Goal: Information Seeking & Learning: Learn about a topic

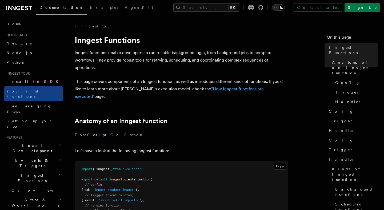
click at [197, 89] on link ""How Inngest functions are executed"" at bounding box center [169, 92] width 189 height 13
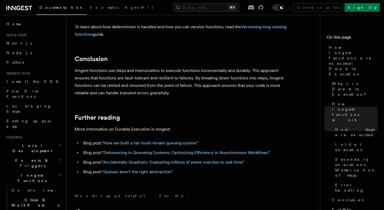
scroll to position [1024, 0]
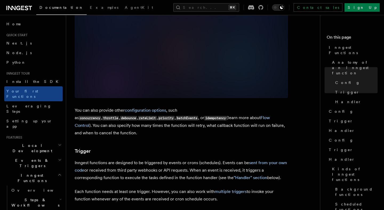
scroll to position [441, 0]
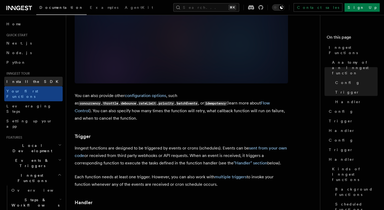
click at [30, 80] on span "Install the SDK" at bounding box center [33, 81] width 55 height 4
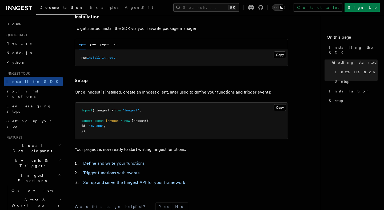
scroll to position [160, 0]
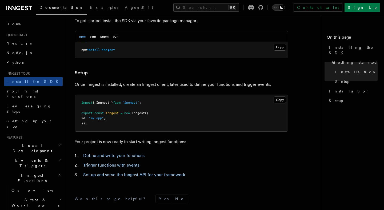
click at [45, 156] on h2 "Events & Triggers" at bounding box center [33, 163] width 58 height 15
click at [45, 141] on h2 "Local Development" at bounding box center [33, 148] width 58 height 15
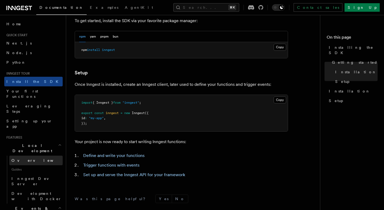
click at [39, 156] on link "Overview" at bounding box center [35, 161] width 53 height 10
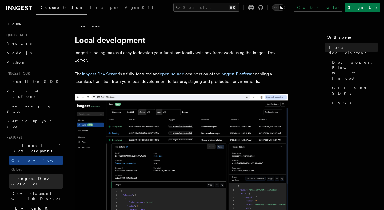
click at [41, 176] on span "Inngest Dev Server" at bounding box center [34, 181] width 46 height 10
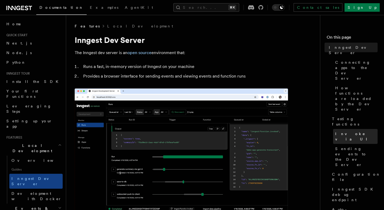
click at [348, 131] on span "Invoke via UI" at bounding box center [356, 136] width 42 height 11
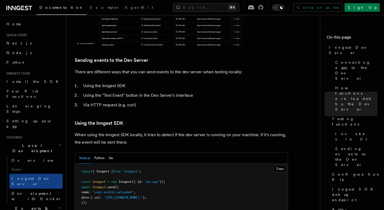
scroll to position [906, 0]
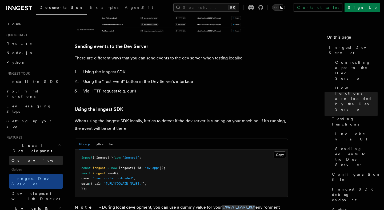
click at [31, 156] on link "Overview" at bounding box center [35, 161] width 53 height 10
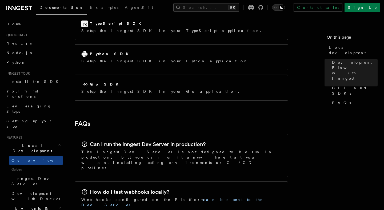
scroll to position [750, 0]
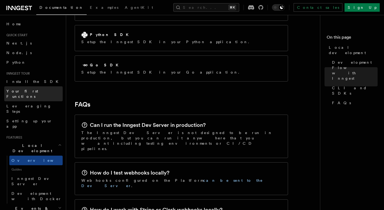
click at [33, 91] on span "Your first Functions" at bounding box center [22, 94] width 32 height 10
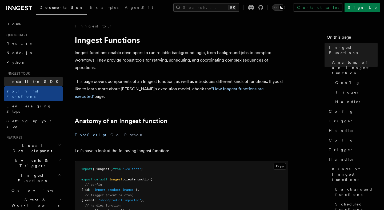
click at [32, 84] on link "Install the SDK" at bounding box center [33, 82] width 58 height 10
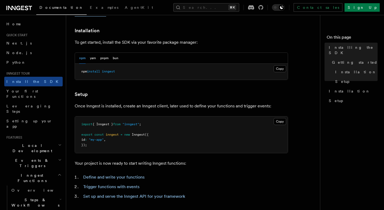
scroll to position [153, 0]
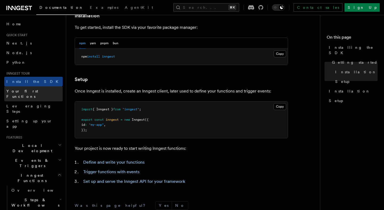
click at [40, 93] on link "Your first Functions" at bounding box center [33, 93] width 58 height 15
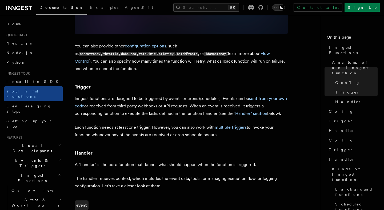
scroll to position [510, 0]
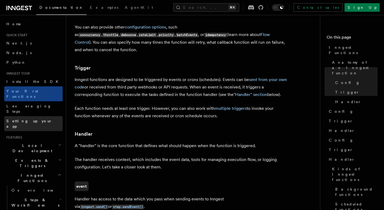
click at [35, 119] on span "Setting up your app" at bounding box center [29, 124] width 46 height 10
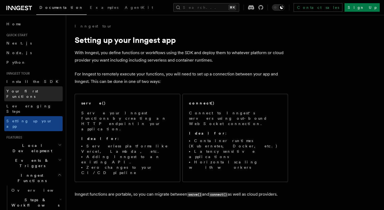
click at [35, 93] on span "Your first Functions" at bounding box center [22, 94] width 32 height 10
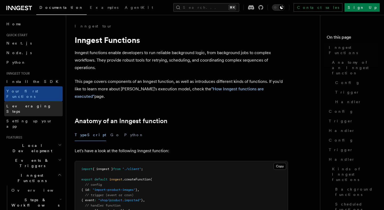
click at [35, 104] on span "Leveraging Steps" at bounding box center [28, 109] width 45 height 10
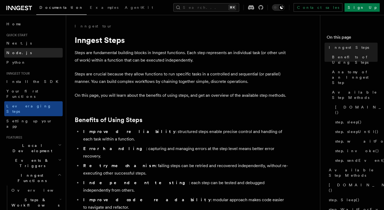
click at [27, 50] on link "Node.js" at bounding box center [33, 53] width 58 height 10
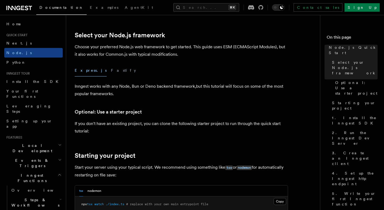
scroll to position [144, 0]
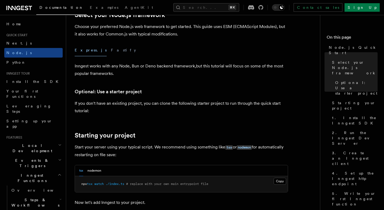
click at [37, 156] on h2 "Events & Triggers" at bounding box center [33, 163] width 58 height 15
click at [37, 143] on span "Local Development" at bounding box center [31, 148] width 54 height 11
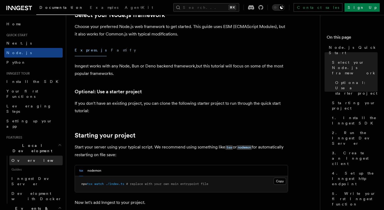
click at [31, 156] on link "Overview" at bounding box center [35, 161] width 53 height 10
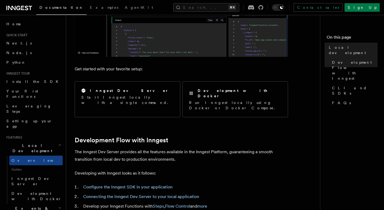
scroll to position [165, 0]
